Goal: Task Accomplishment & Management: Manage account settings

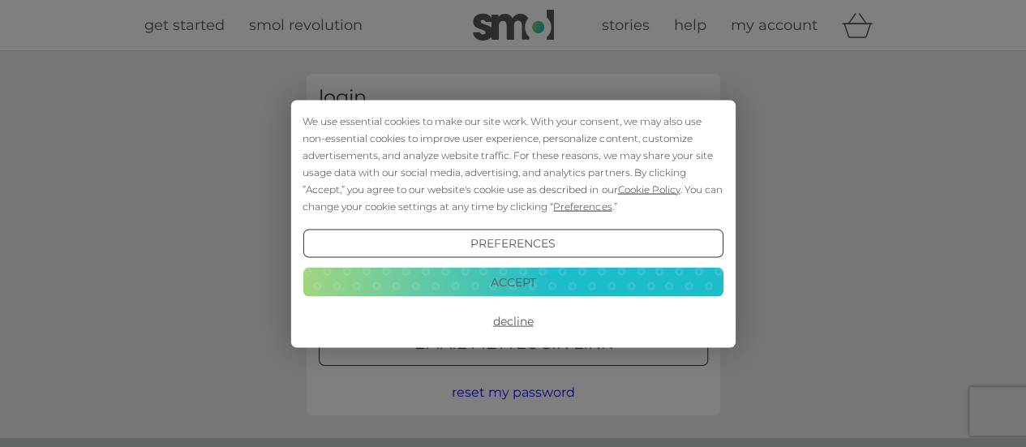
click at [502, 319] on button "Decline" at bounding box center [513, 321] width 420 height 29
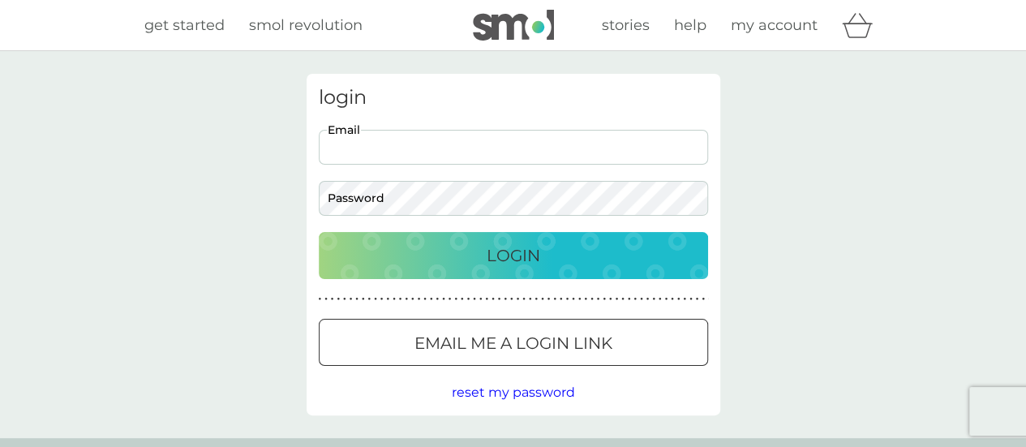
click at [422, 152] on input "Email" at bounding box center [513, 147] width 389 height 35
type input "[EMAIL_ADDRESS][DOMAIN_NAME]"
click at [319, 232] on button "Login" at bounding box center [513, 255] width 389 height 47
